Goal: Task Accomplishment & Management: Complete application form

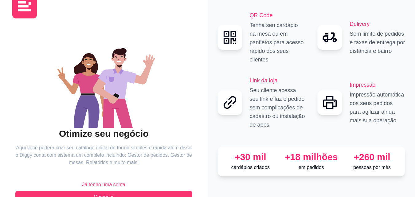
scroll to position [37, 0]
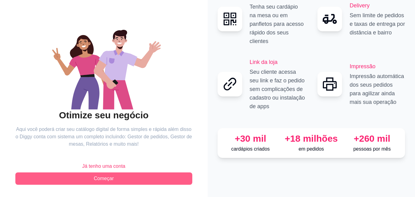
click at [150, 176] on button "Começar" at bounding box center [103, 178] width 177 height 12
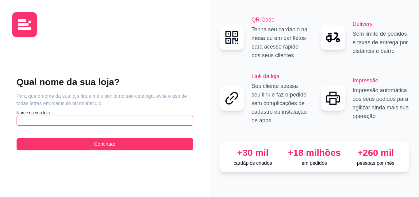
click at [91, 124] on input "text" at bounding box center [105, 121] width 177 height 10
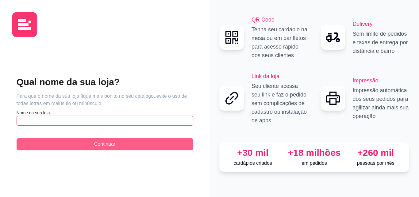
type input "d"
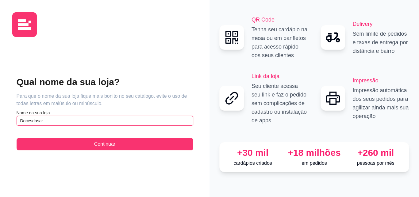
click at [43, 119] on input "Docesdasar_" at bounding box center [105, 121] width 177 height 10
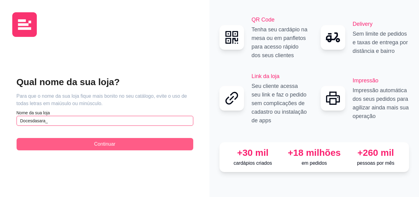
type input "Docesdasara_"
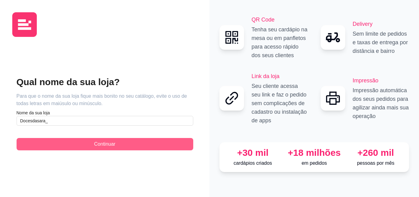
click at [54, 139] on button "Continuar" at bounding box center [105, 144] width 177 height 12
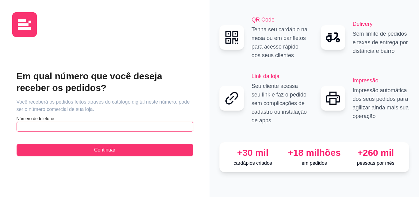
click at [53, 125] on input "text" at bounding box center [105, 127] width 177 height 10
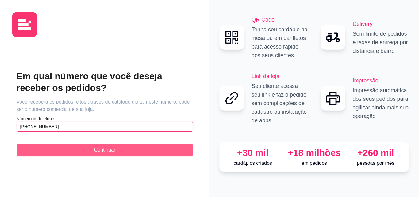
type input "[PHONE_NUMBER]"
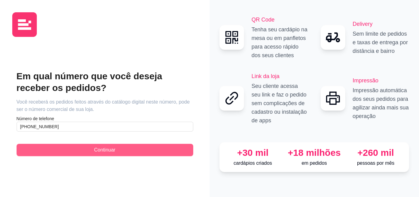
click at [48, 146] on button "Continuar" at bounding box center [105, 150] width 177 height 12
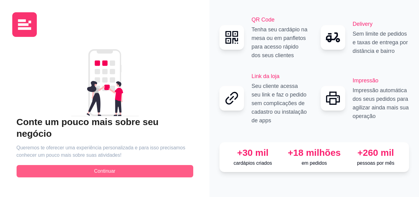
click at [107, 167] on span "Continuar" at bounding box center [104, 170] width 21 height 7
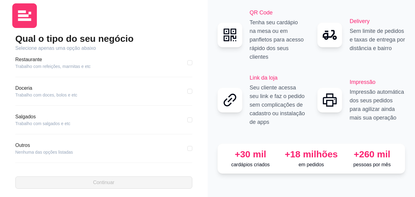
scroll to position [13, 0]
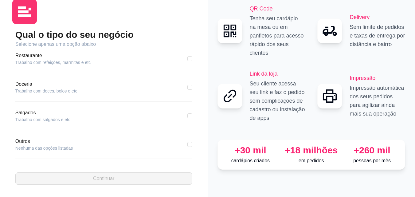
click at [39, 85] on article "Doceria" at bounding box center [46, 83] width 62 height 7
click at [187, 86] on input "checkbox" at bounding box center [189, 87] width 5 height 5
checkbox input "true"
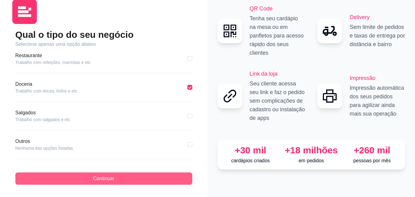
click at [132, 179] on button "Continuar" at bounding box center [103, 178] width 177 height 12
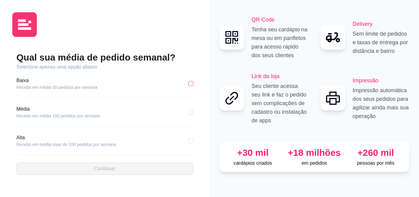
click at [193, 84] on input "checkbox" at bounding box center [191, 83] width 5 height 5
checkbox input "true"
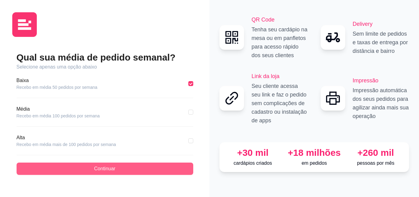
click at [93, 168] on button "Continuar" at bounding box center [105, 168] width 177 height 12
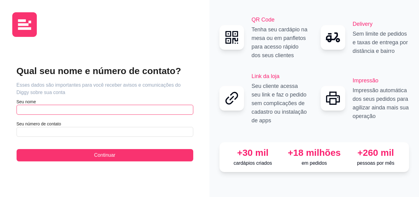
click at [38, 108] on input "text" at bounding box center [105, 110] width 177 height 10
type input "s"
type input "[PERSON_NAME]"
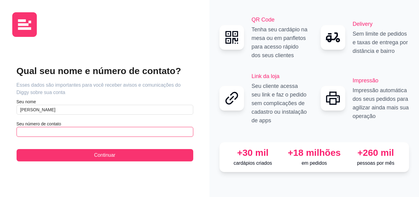
click at [36, 131] on input "text" at bounding box center [105, 132] width 177 height 10
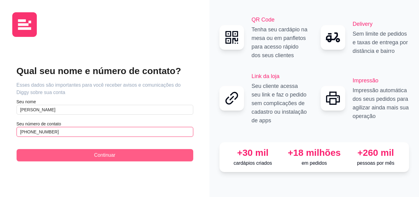
type input "[PHONE_NUMBER]"
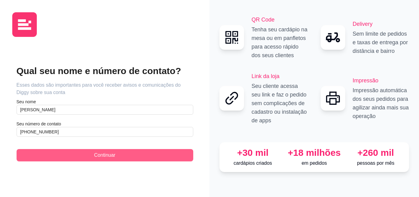
click at [72, 151] on button "Continuar" at bounding box center [105, 155] width 177 height 12
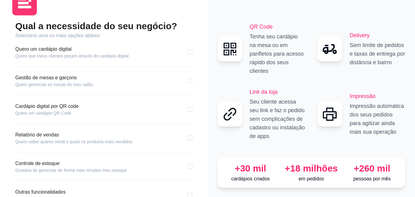
scroll to position [31, 0]
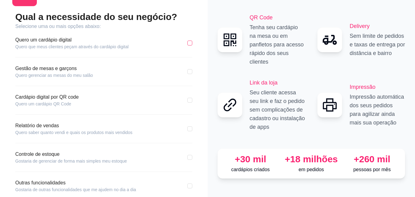
click at [189, 43] on input "checkbox" at bounding box center [189, 43] width 5 height 5
checkbox input "true"
click at [193, 99] on div "Qual a necessidade do seu negócio? Selecione uma ou mais opções abaixo: Quero u…" at bounding box center [103, 115] width 183 height 209
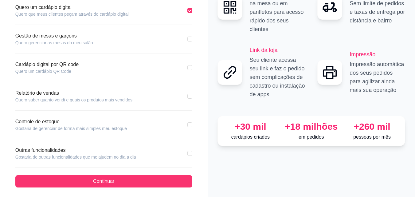
scroll to position [66, 0]
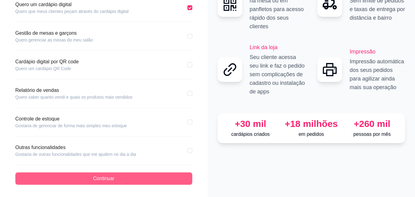
click at [135, 183] on button "Continuar" at bounding box center [103, 178] width 177 height 12
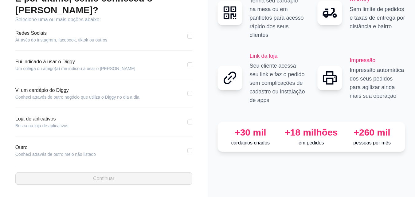
scroll to position [37, 0]
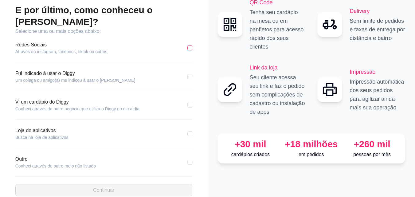
click at [189, 45] on input "checkbox" at bounding box center [189, 47] width 5 height 5
checkbox input "true"
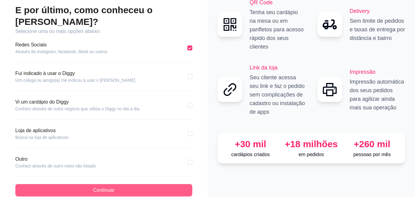
click at [98, 186] on span "Continuar" at bounding box center [103, 189] width 21 height 7
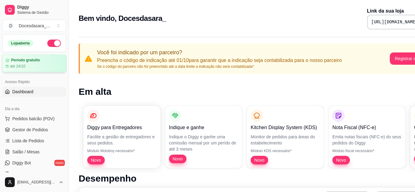
click at [27, 66] on div "até 24/10" at bounding box center [34, 66] width 57 height 5
click at [52, 41] on button "button" at bounding box center [54, 43] width 14 height 7
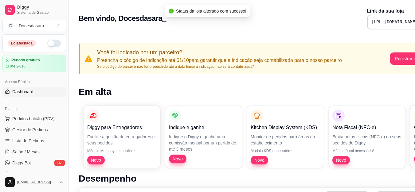
click at [52, 43] on button "button" at bounding box center [54, 43] width 14 height 7
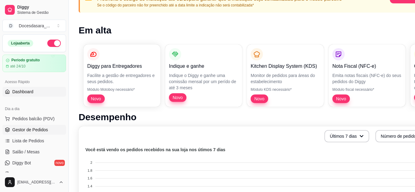
scroll to position [92, 0]
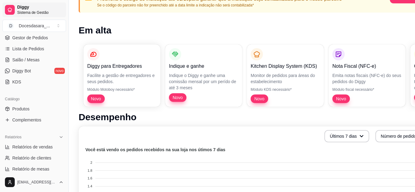
click at [26, 7] on span "Diggy" at bounding box center [40, 8] width 46 height 6
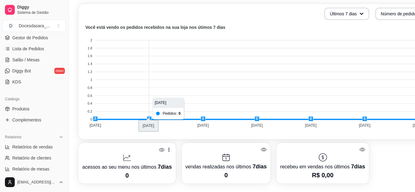
scroll to position [184, 0]
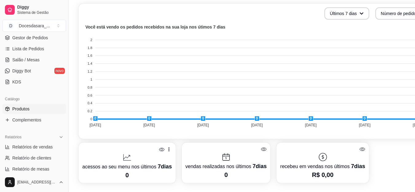
click at [19, 109] on span "Produtos" at bounding box center [20, 109] width 17 height 6
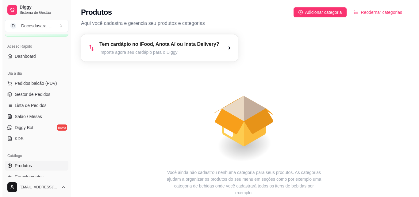
scroll to position [31, 0]
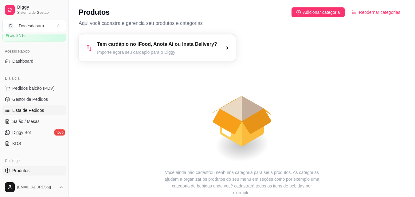
click at [26, 110] on span "Lista de Pedidos" at bounding box center [28, 110] width 32 height 6
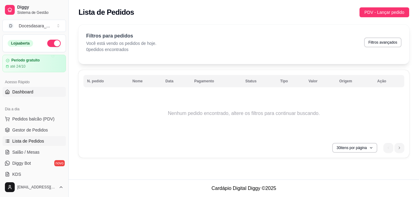
click at [29, 94] on span "Dashboard" at bounding box center [22, 92] width 21 height 6
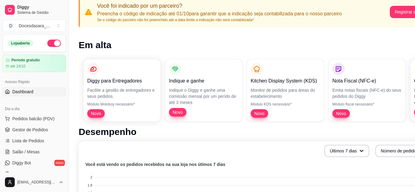
scroll to position [61, 0]
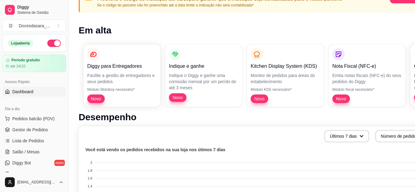
click at [259, 93] on div "Diggy para Entregadores Facilite a gestão de entregadores e seus pedidos. Módul…" at bounding box center [257, 76] width 356 height 72
click at [136, 77] on div "Diggy para Entregadores Facilite a gestão de entregadores e seus pedidos. Módul…" at bounding box center [257, 76] width 356 height 72
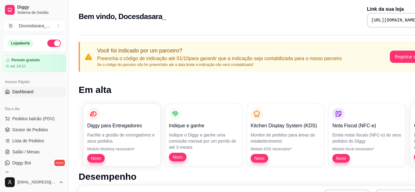
scroll to position [0, 0]
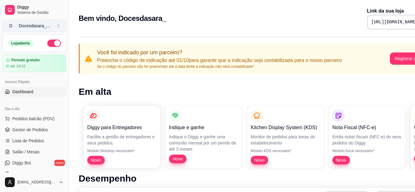
click at [28, 29] on div "Docesdasara_ ..." at bounding box center [34, 26] width 31 height 6
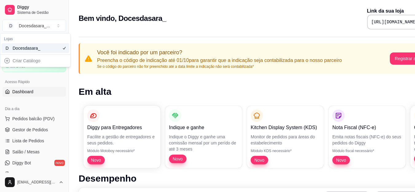
click at [23, 65] on div "Criar Catálogo" at bounding box center [36, 61] width 68 height 10
click at [5, 62] on div "Criar Catálogo" at bounding box center [36, 61] width 68 height 10
click at [8, 60] on div "Criar Catálogo" at bounding box center [36, 61] width 68 height 10
click at [32, 49] on div "Docesdasara_" at bounding box center [27, 48] width 28 height 6
click at [24, 60] on article "Período gratuito" at bounding box center [25, 60] width 29 height 5
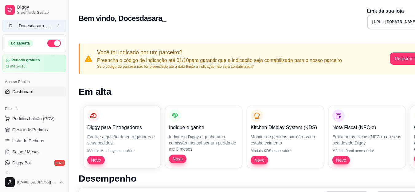
click at [29, 23] on div "Docesdasara_ ..." at bounding box center [34, 26] width 31 height 6
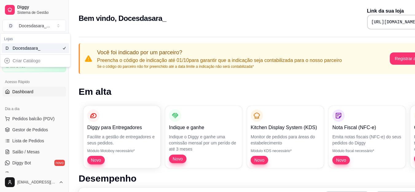
click at [21, 63] on div "Criar Catálogo" at bounding box center [36, 61] width 68 height 10
click at [8, 61] on div "Criar Catálogo" at bounding box center [36, 61] width 68 height 10
